Goal: Task Accomplishment & Management: Manage account settings

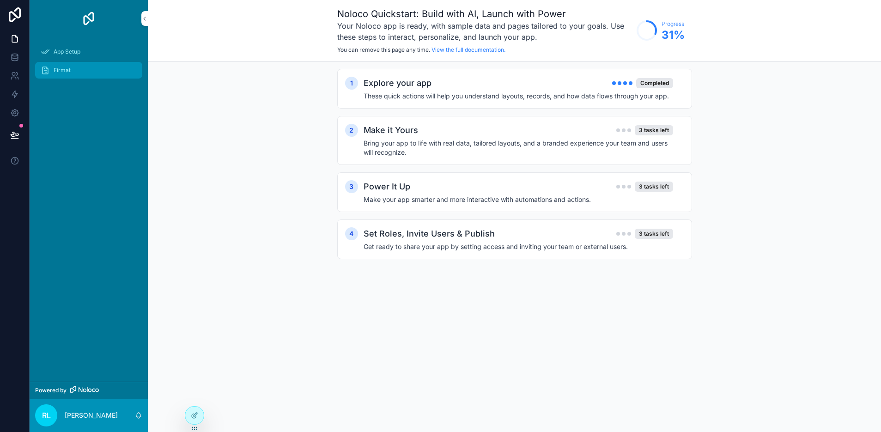
click at [68, 67] on span "Firmat" at bounding box center [62, 70] width 17 height 7
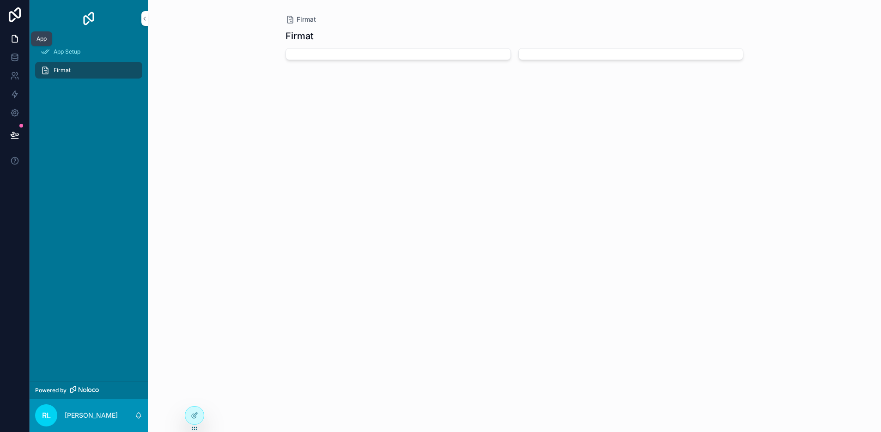
click at [18, 39] on icon at bounding box center [15, 39] width 6 height 7
click at [18, 53] on icon at bounding box center [14, 57] width 9 height 9
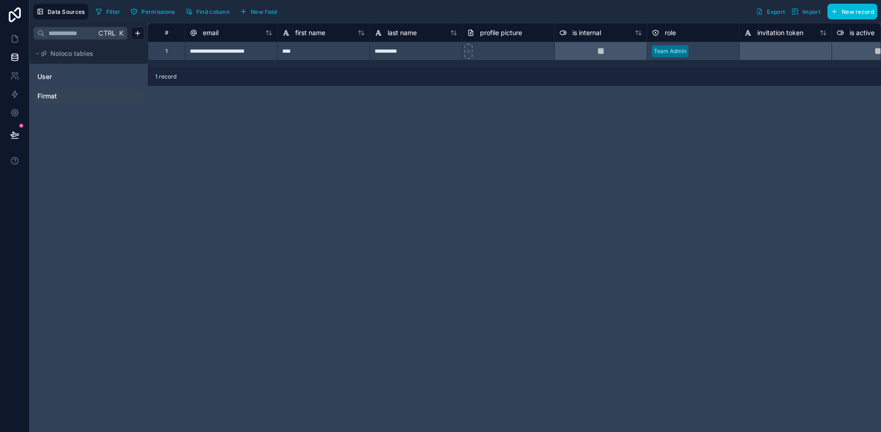
click at [62, 95] on link "Firmat" at bounding box center [74, 96] width 75 height 9
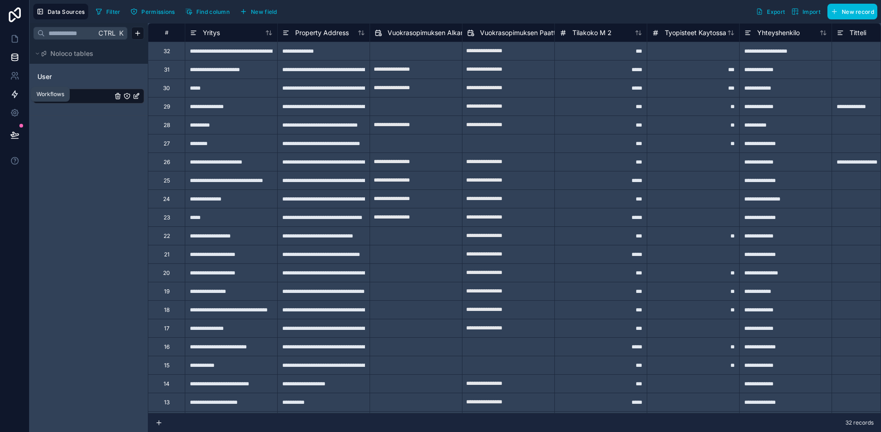
click at [18, 92] on icon at bounding box center [14, 94] width 9 height 9
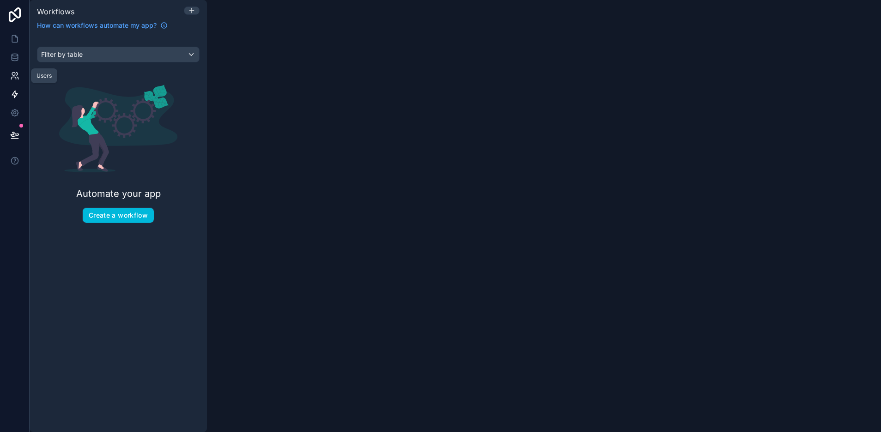
click at [12, 76] on icon at bounding box center [14, 75] width 9 height 9
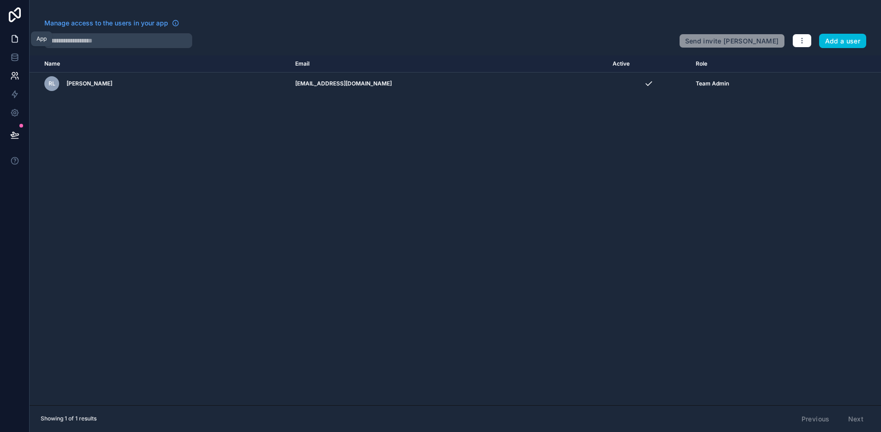
click at [13, 42] on icon at bounding box center [15, 39] width 6 height 7
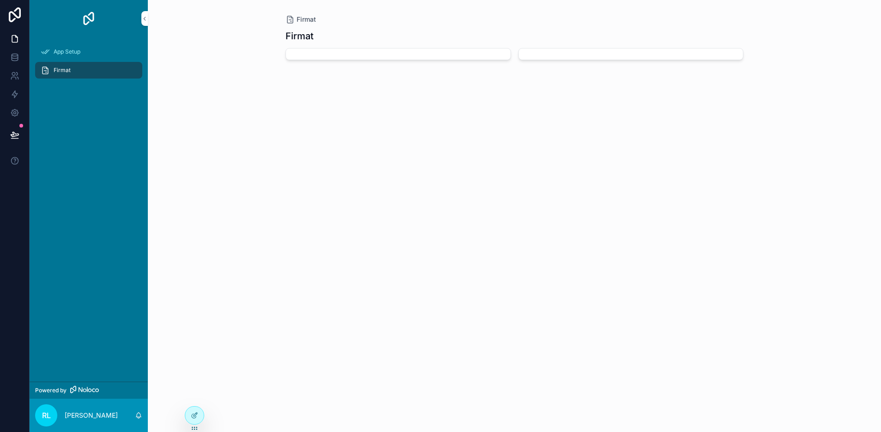
click at [59, 75] on div "Firmat" at bounding box center [89, 70] width 96 height 15
click at [347, 56] on div "scrollable content" at bounding box center [399, 54] width 226 height 12
click at [191, 417] on icon at bounding box center [194, 415] width 7 height 7
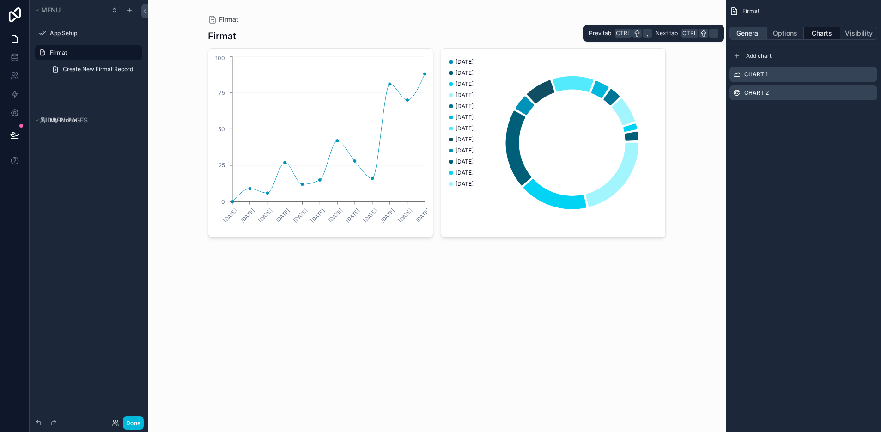
click at [750, 33] on button "General" at bounding box center [748, 33] width 37 height 13
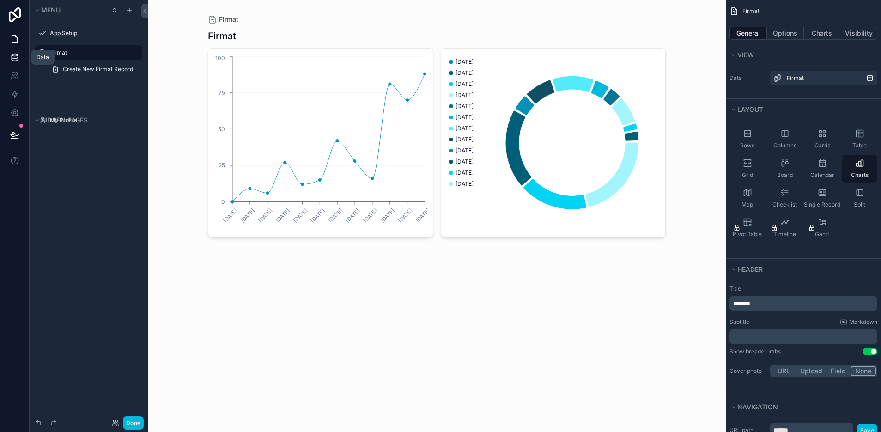
click at [20, 62] on link at bounding box center [14, 57] width 29 height 18
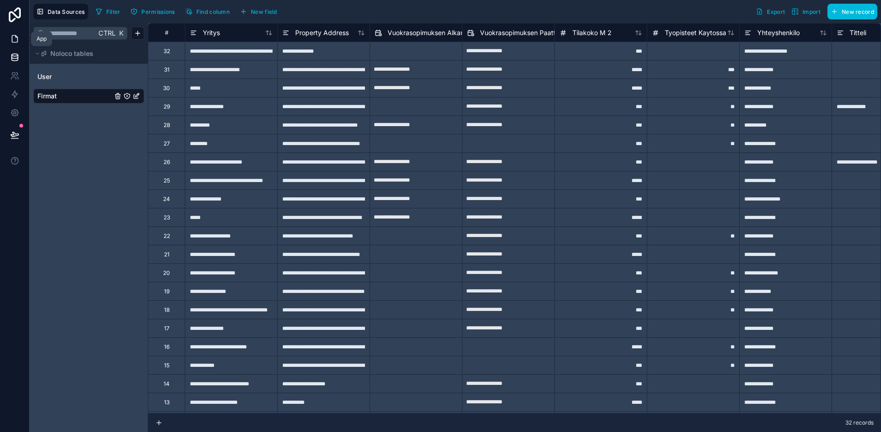
click at [12, 41] on icon at bounding box center [15, 39] width 6 height 7
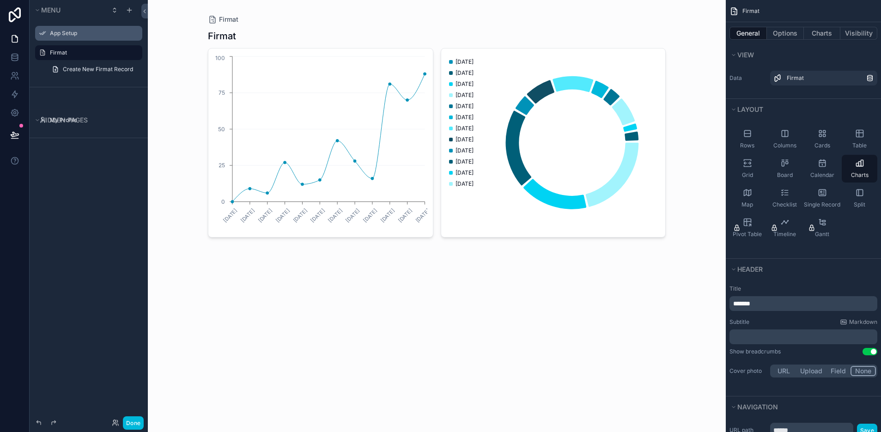
click at [67, 37] on div "App Setup" at bounding box center [95, 33] width 91 height 7
click at [65, 31] on label "App Setup" at bounding box center [93, 33] width 87 height 7
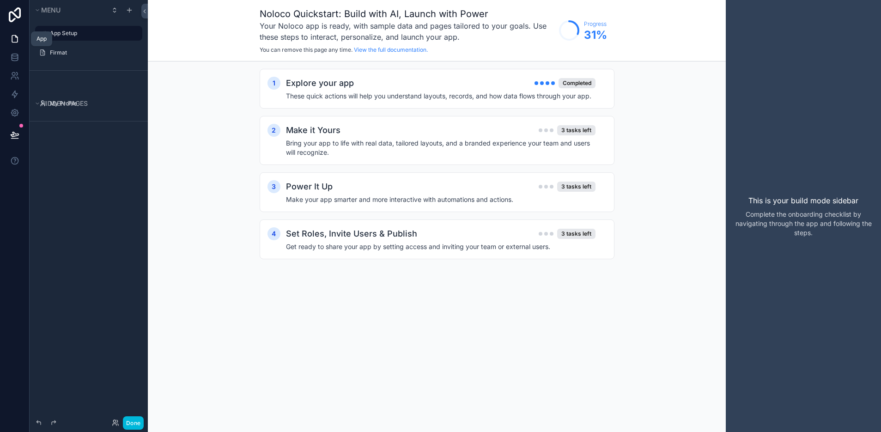
click at [15, 40] on icon at bounding box center [14, 38] width 9 height 9
click at [37, 13] on button "Menu" at bounding box center [69, 10] width 72 height 13
click at [36, 12] on icon "scrollable content" at bounding box center [38, 10] width 6 height 6
click at [114, 9] on icon "scrollable content" at bounding box center [114, 8] width 2 height 1
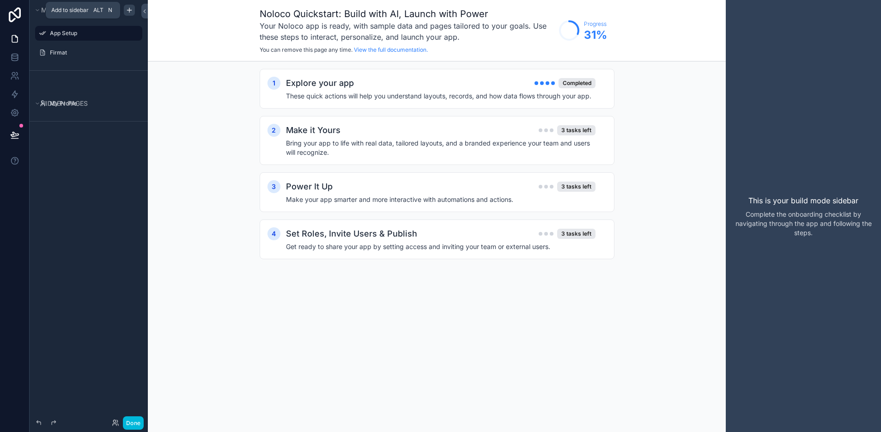
click at [132, 12] on icon "scrollable content" at bounding box center [129, 9] width 7 height 7
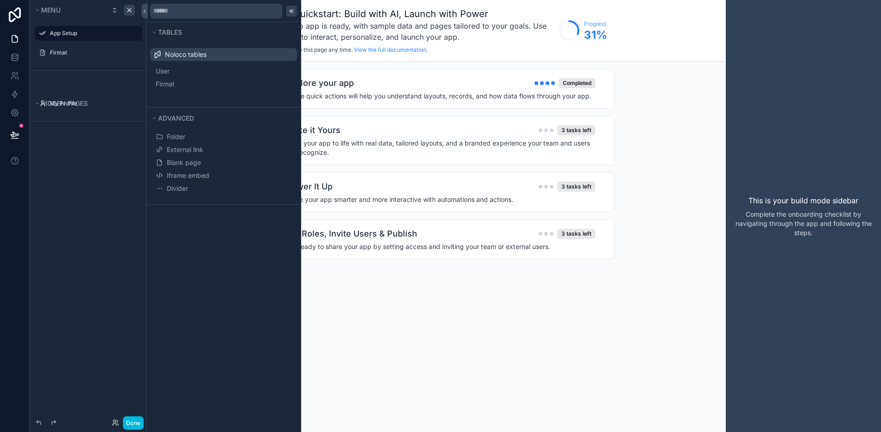
click at [289, 8] on icon at bounding box center [291, 10] width 7 height 7
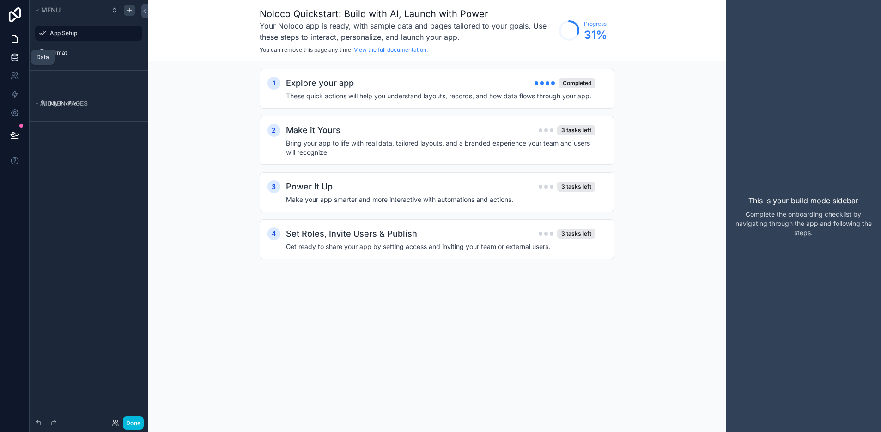
click at [23, 54] on link at bounding box center [14, 57] width 29 height 18
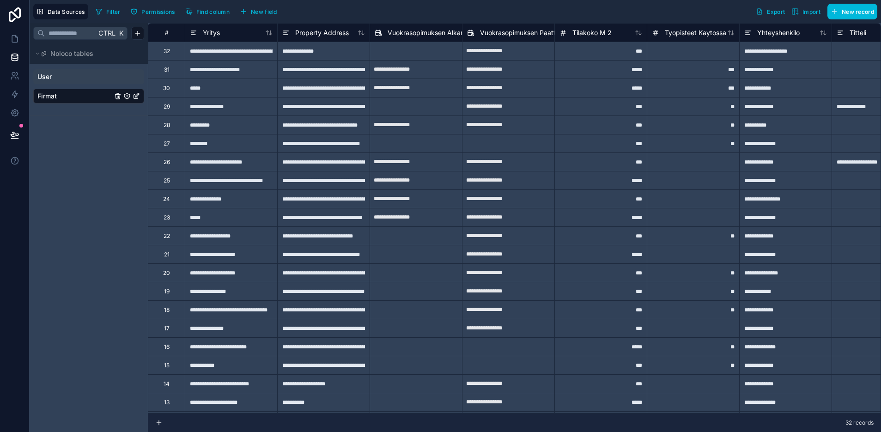
click at [52, 77] on link "User" at bounding box center [74, 76] width 75 height 9
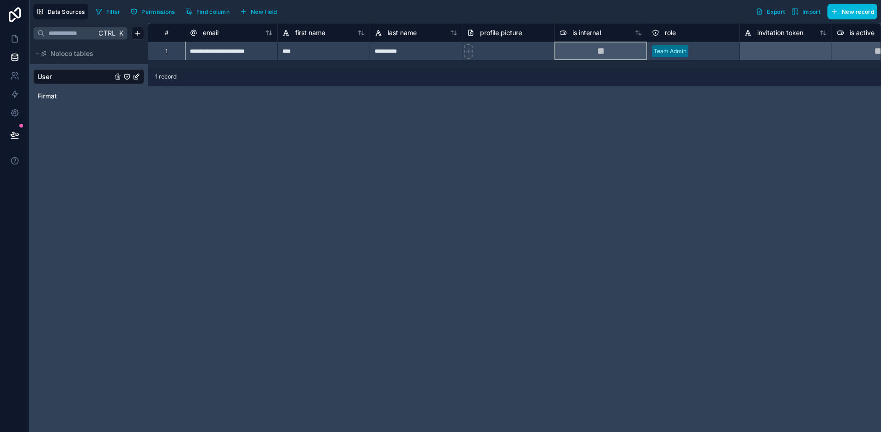
click at [603, 55] on div at bounding box center [601, 51] width 92 height 18
click at [49, 101] on div "Firmat" at bounding box center [88, 96] width 111 height 15
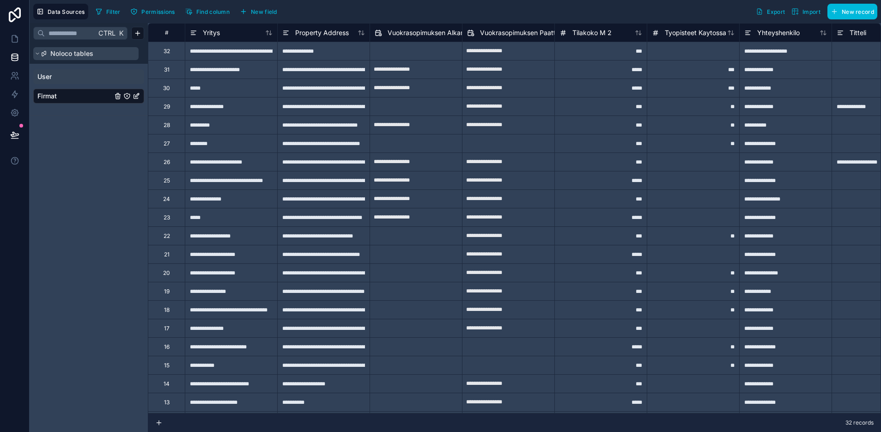
click at [88, 55] on span "Noloco tables" at bounding box center [71, 53] width 43 height 9
click at [88, 56] on span "Noloco tables" at bounding box center [71, 53] width 43 height 9
click at [12, 37] on icon at bounding box center [15, 39] width 6 height 7
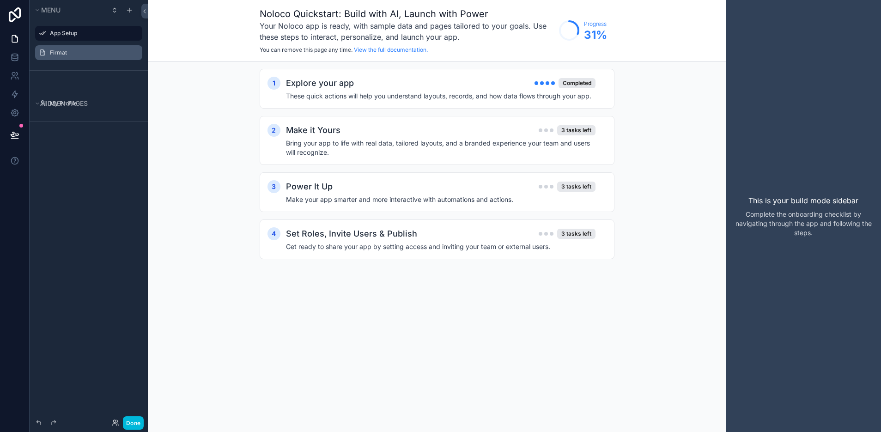
click at [67, 56] on label "Firmat" at bounding box center [93, 52] width 87 height 7
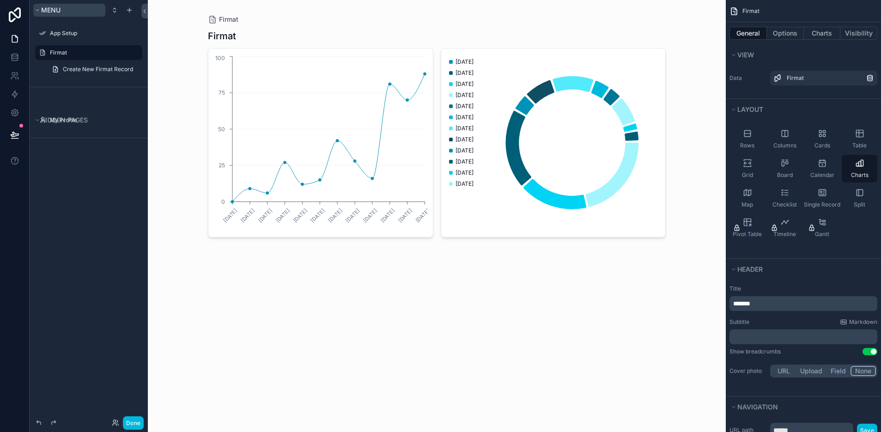
click at [37, 15] on button "Menu" at bounding box center [69, 10] width 72 height 13
click at [9, 41] on link at bounding box center [14, 39] width 29 height 18
